Goal: Information Seeking & Learning: Learn about a topic

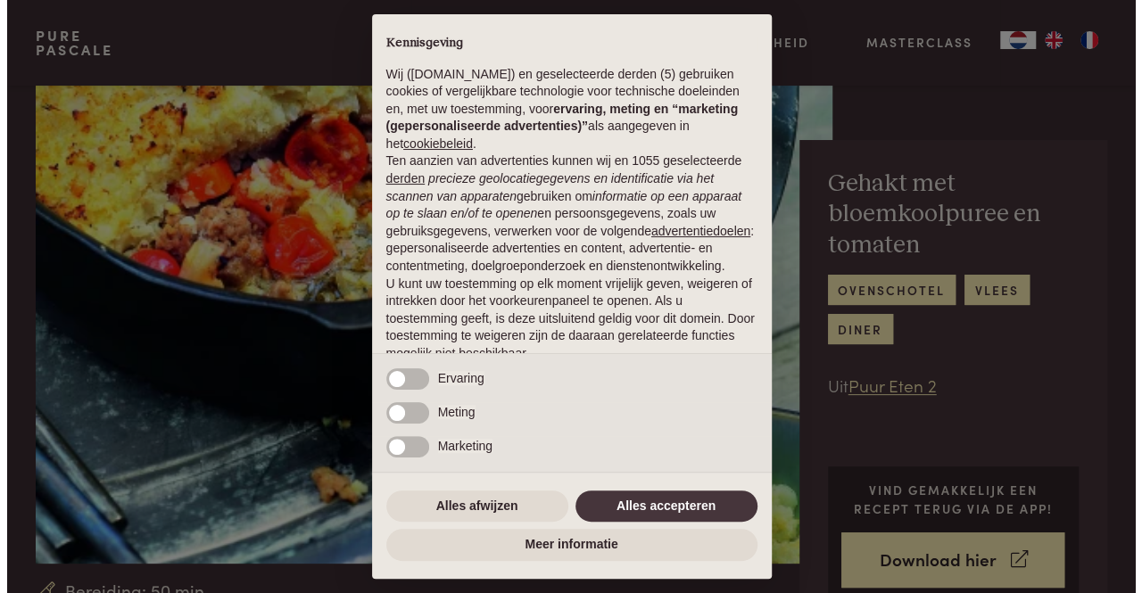
scroll to position [436, 0]
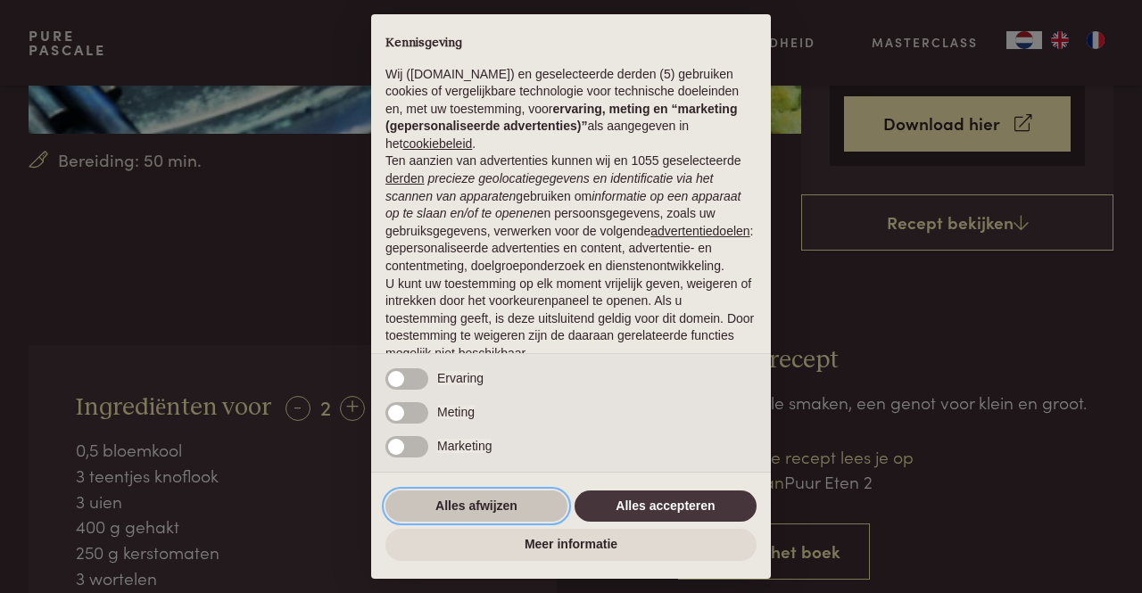
click at [505, 491] on button "Alles afwijzen" at bounding box center [476, 507] width 182 height 32
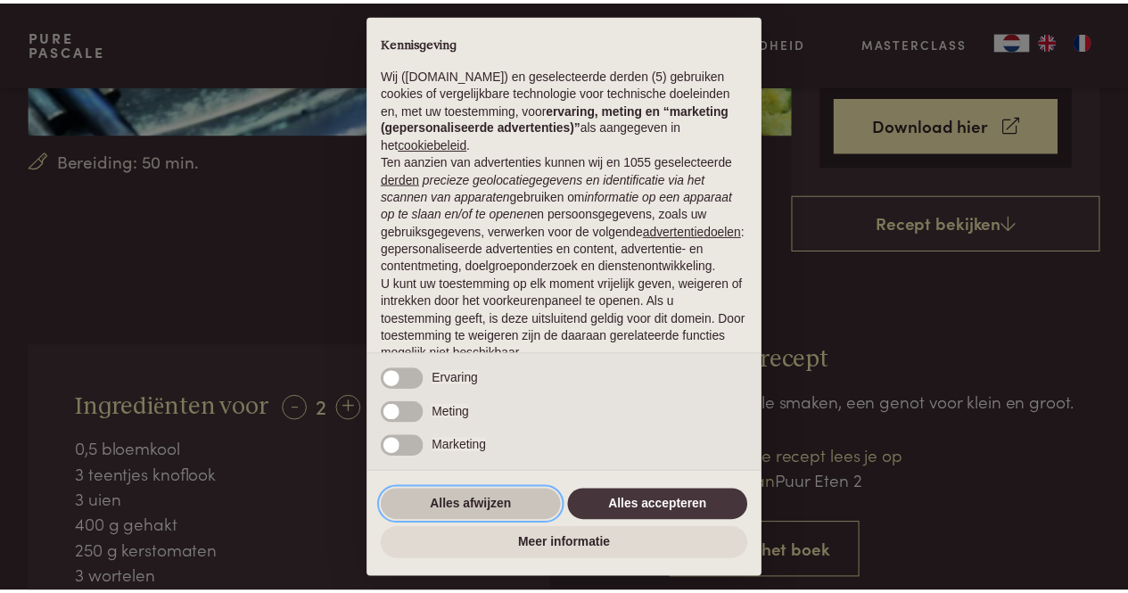
scroll to position [123, 0]
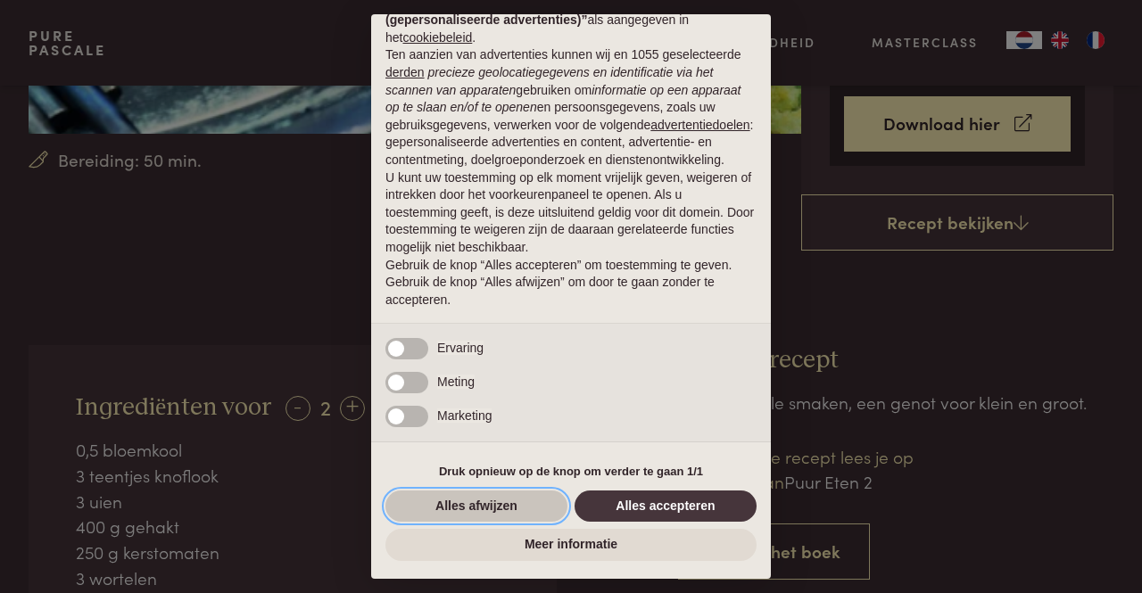
click at [520, 515] on button "Alles afwijzen" at bounding box center [476, 507] width 182 height 32
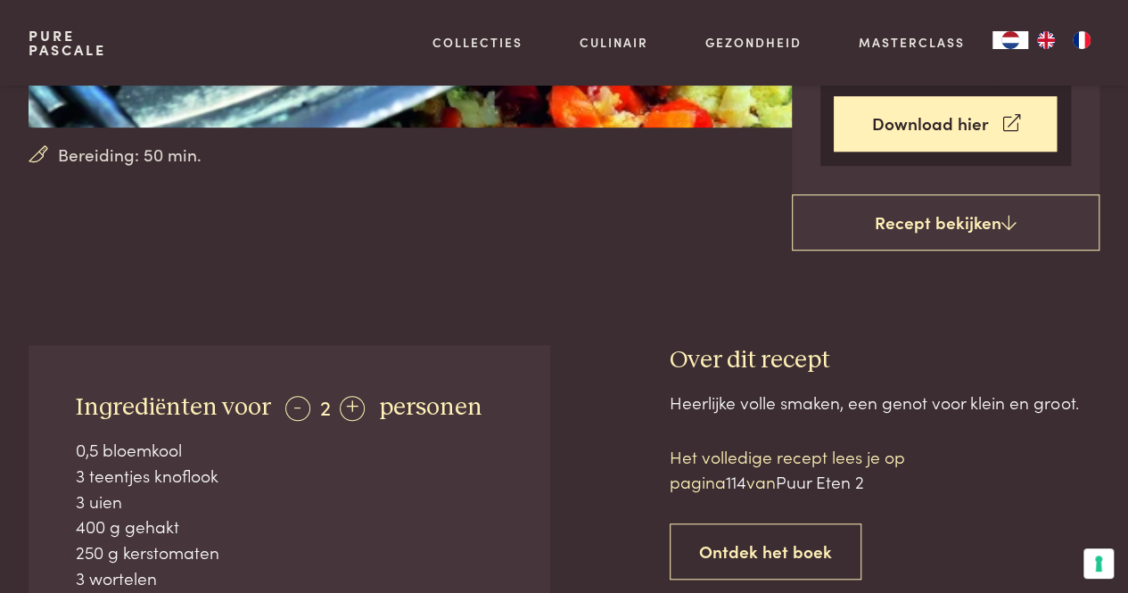
scroll to position [623, 0]
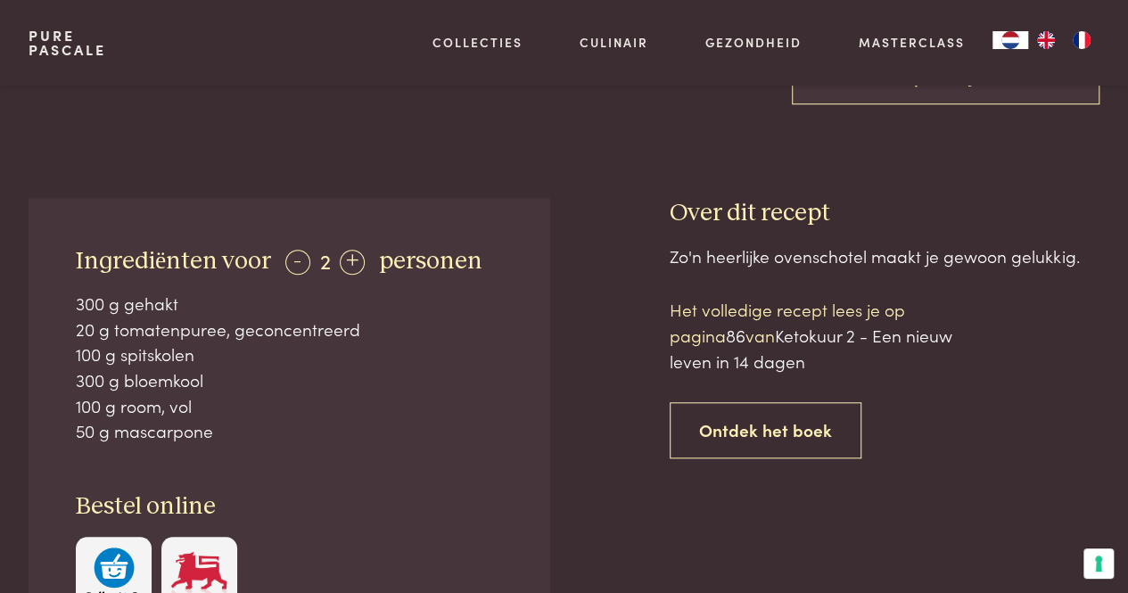
scroll to position [623, 0]
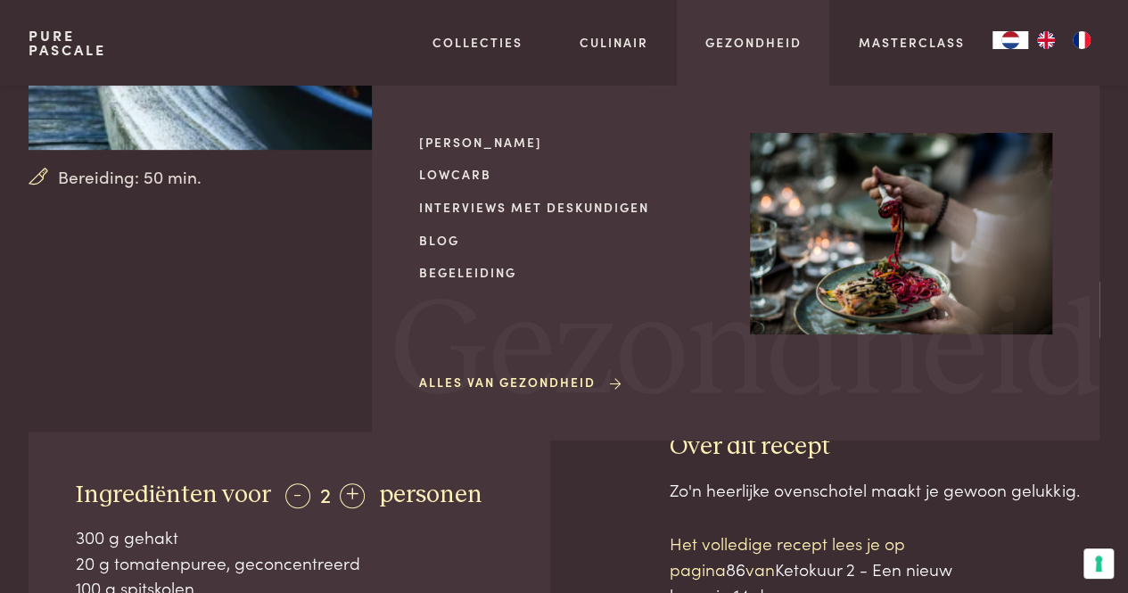
scroll to position [0, 0]
